Goal: Complete application form

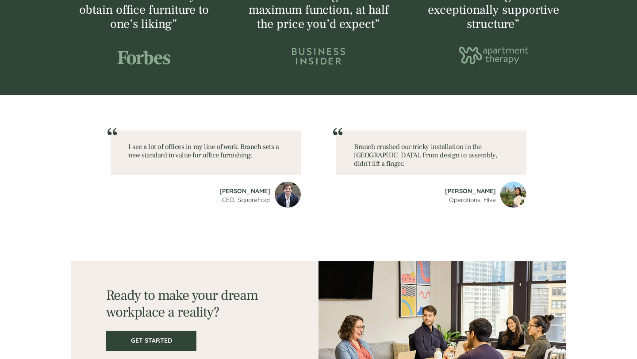
scroll to position [1168, 0]
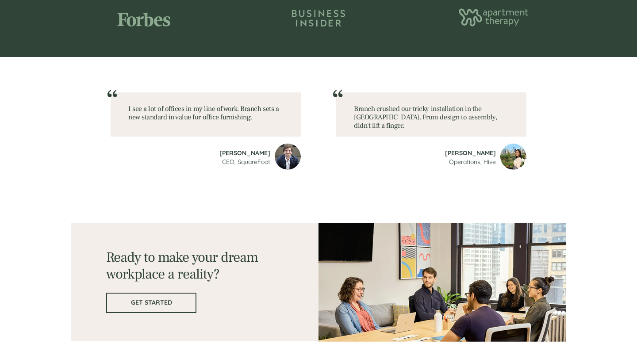
click at [167, 307] on link "GET STARTED" at bounding box center [151, 303] width 90 height 20
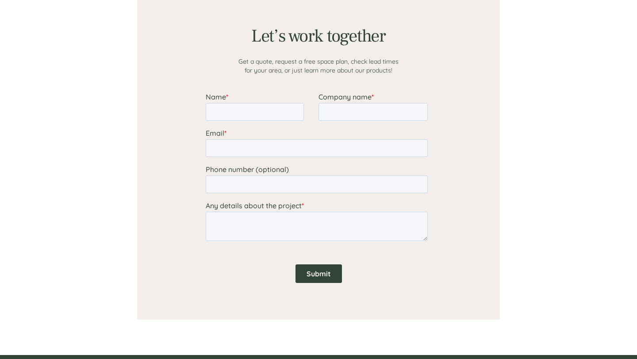
scroll to position [728, 0]
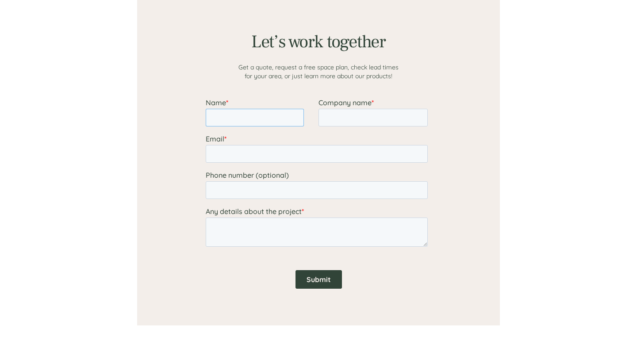
click at [262, 112] on input "Name *" at bounding box center [255, 118] width 98 height 18
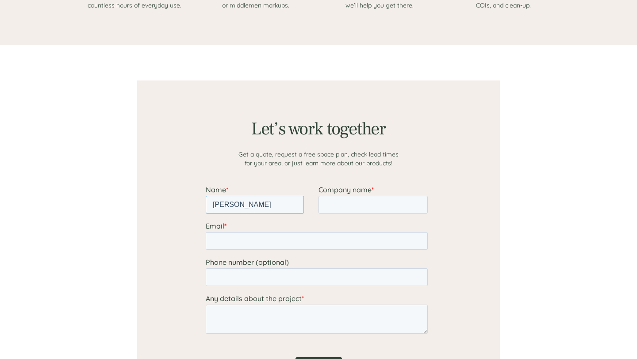
type input "[PERSON_NAME]"
click at [332, 202] on input "Company name *" at bounding box center [372, 205] width 109 height 18
type input "Eigennet, LLC"
click at [329, 250] on fieldset "Email *" at bounding box center [318, 240] width 225 height 36
click at [315, 245] on input "Email *" at bounding box center [317, 241] width 222 height 18
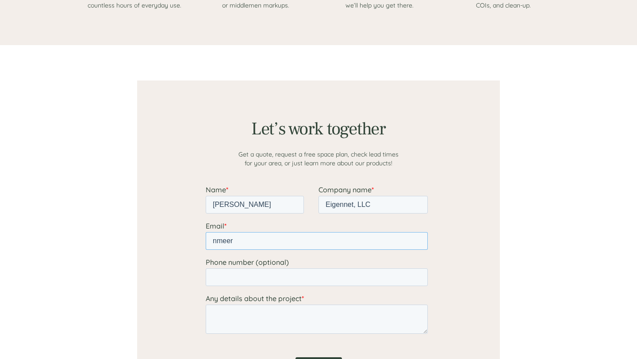
type input "[EMAIL_ADDRESS][DOMAIN_NAME]"
click at [276, 278] on input "Phone number (optional)" at bounding box center [317, 277] width 222 height 18
type input "[PHONE_NUMBER]"
click at [238, 332] on textarea "Any details about the project *" at bounding box center [317, 319] width 222 height 29
paste textarea "We have a small office in [GEOGRAPHIC_DATA], [GEOGRAPHIC_DATA], consisting of t…"
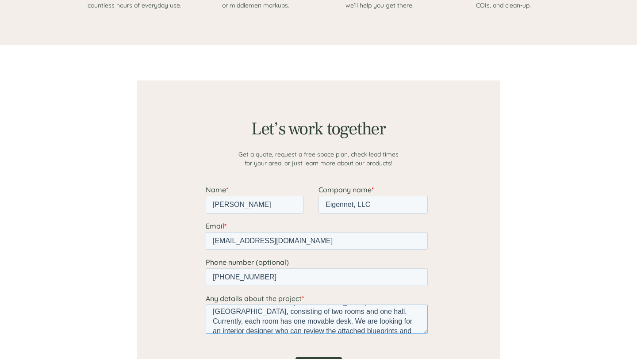
scroll to position [11, 0]
click at [385, 325] on textarea "We have a small office in [GEOGRAPHIC_DATA], [GEOGRAPHIC_DATA], consisting of t…" at bounding box center [317, 319] width 222 height 29
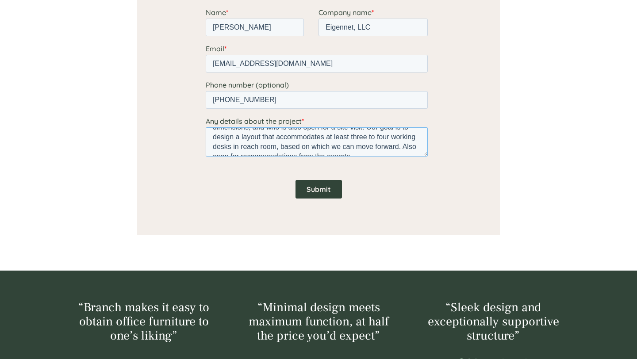
scroll to position [827, 0]
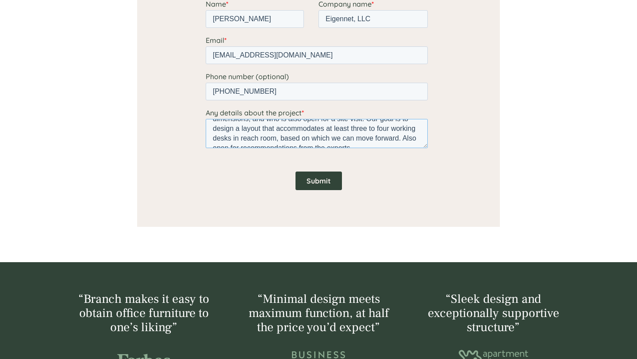
type textarea "We have a small office in [GEOGRAPHIC_DATA], [GEOGRAPHIC_DATA], consisting of t…"
click at [309, 184] on input "Submit" at bounding box center [318, 181] width 46 height 19
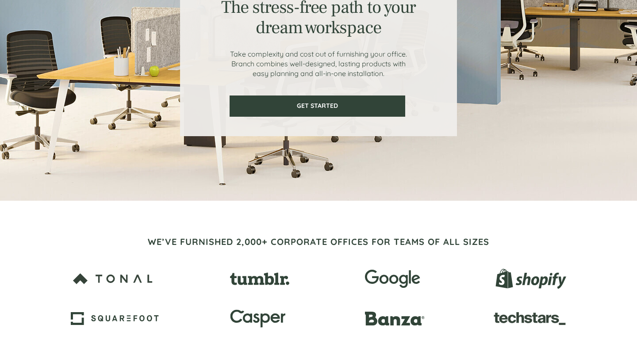
scroll to position [0, 0]
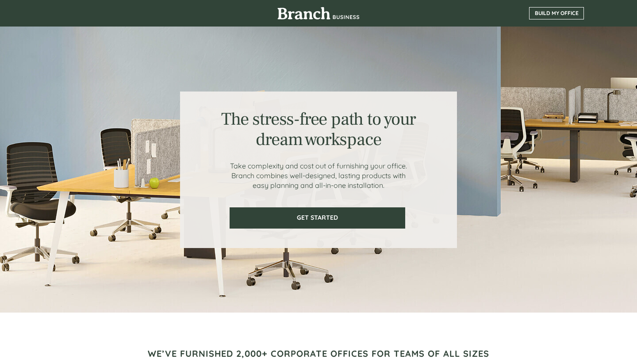
click at [570, 12] on span "BUILD MY OFFICE" at bounding box center [556, 13] width 54 height 6
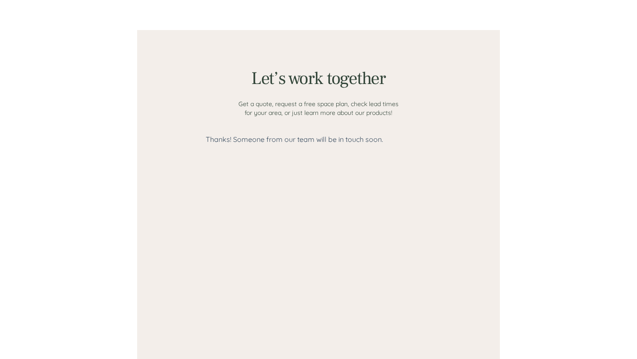
scroll to position [402, 0]
